Goal: Task Accomplishment & Management: Manage account settings

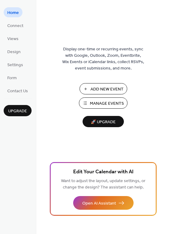
click at [105, 103] on span "Manage Events" at bounding box center [107, 103] width 34 height 6
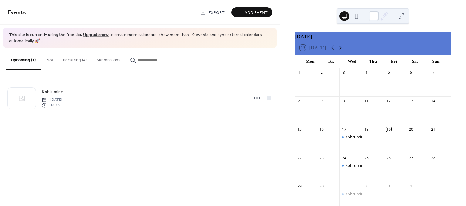
click at [339, 51] on icon at bounding box center [339, 47] width 7 height 7
click at [370, 140] on div "Kohtumine" at bounding box center [377, 136] width 20 height 5
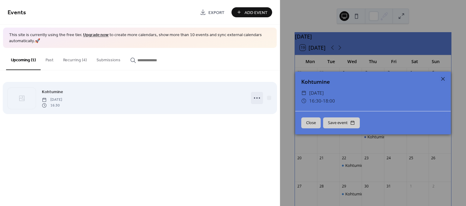
click at [256, 98] on icon at bounding box center [257, 98] width 10 height 10
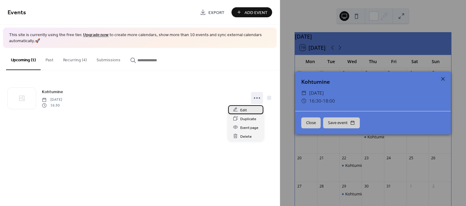
click at [244, 110] on span "Edit" at bounding box center [243, 110] width 7 height 6
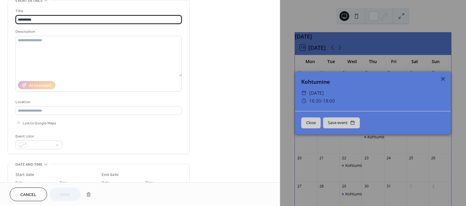
scroll to position [67, 0]
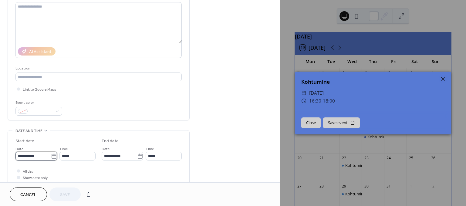
click at [36, 155] on input "**********" at bounding box center [32, 156] width 35 height 9
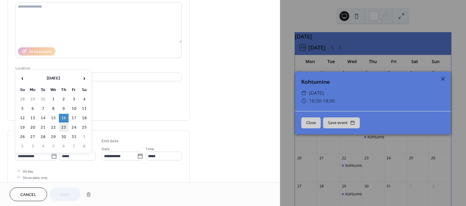
click at [62, 126] on td "23" at bounding box center [64, 127] width 10 height 9
type input "**********"
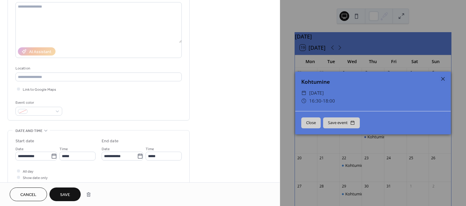
scroll to position [101, 0]
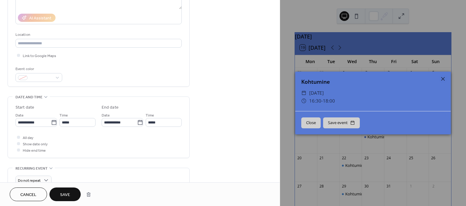
click at [63, 195] on span "Save" at bounding box center [65, 195] width 10 height 6
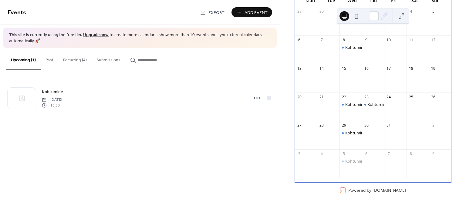
scroll to position [31, 0]
